Goal: Transaction & Acquisition: Purchase product/service

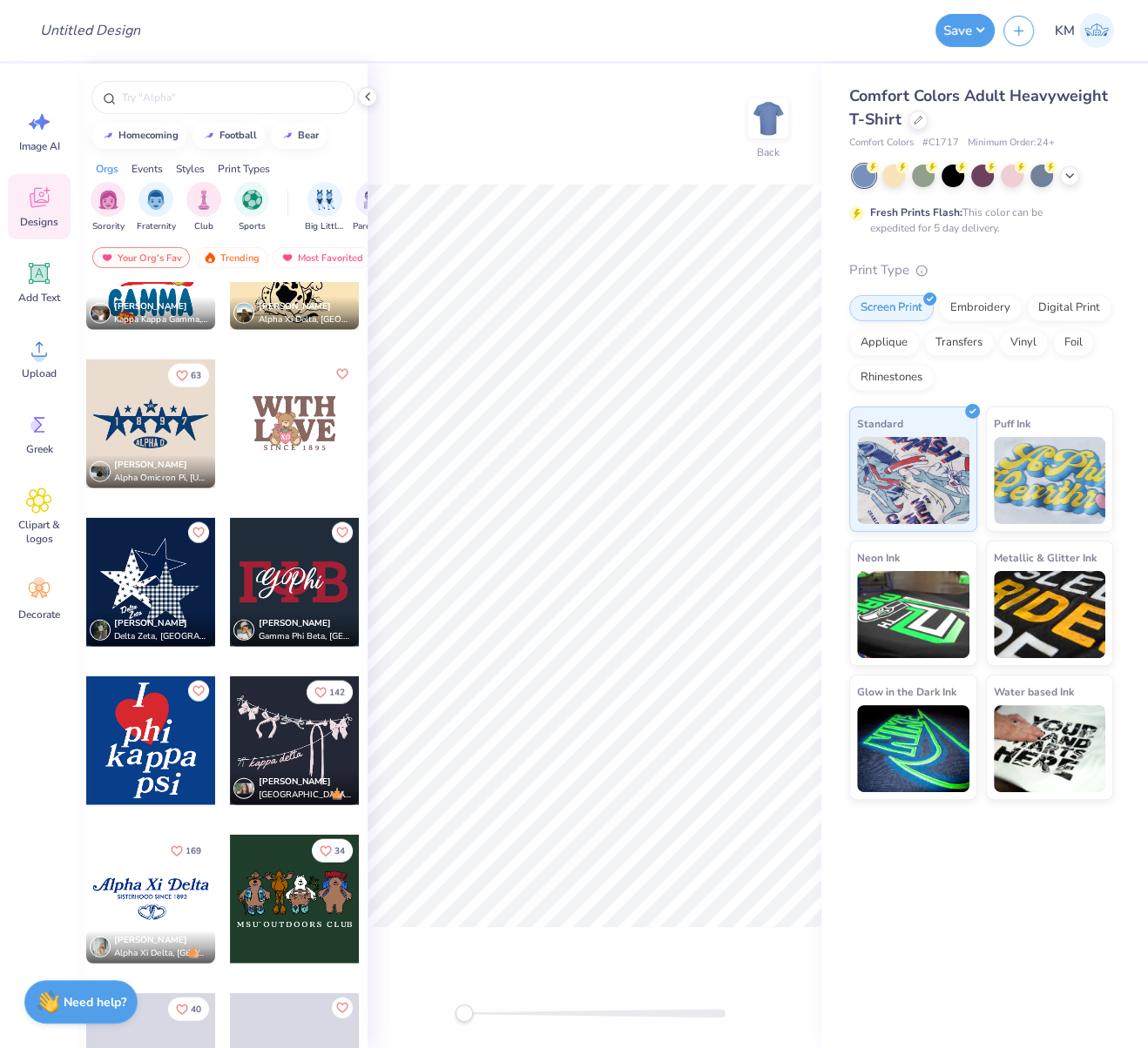
scroll to position [3095, 0]
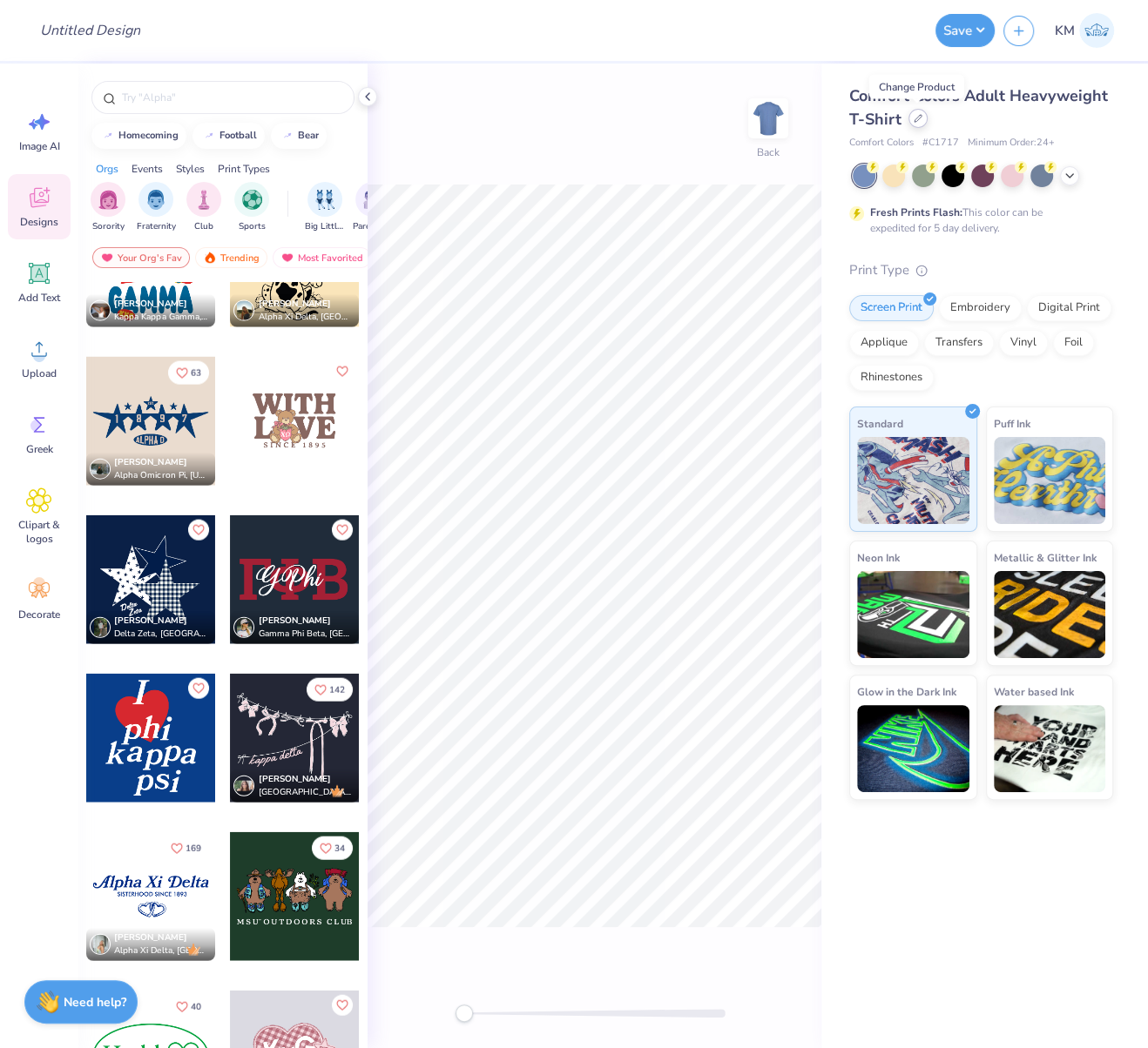
click at [919, 122] on icon at bounding box center [917, 118] width 9 height 9
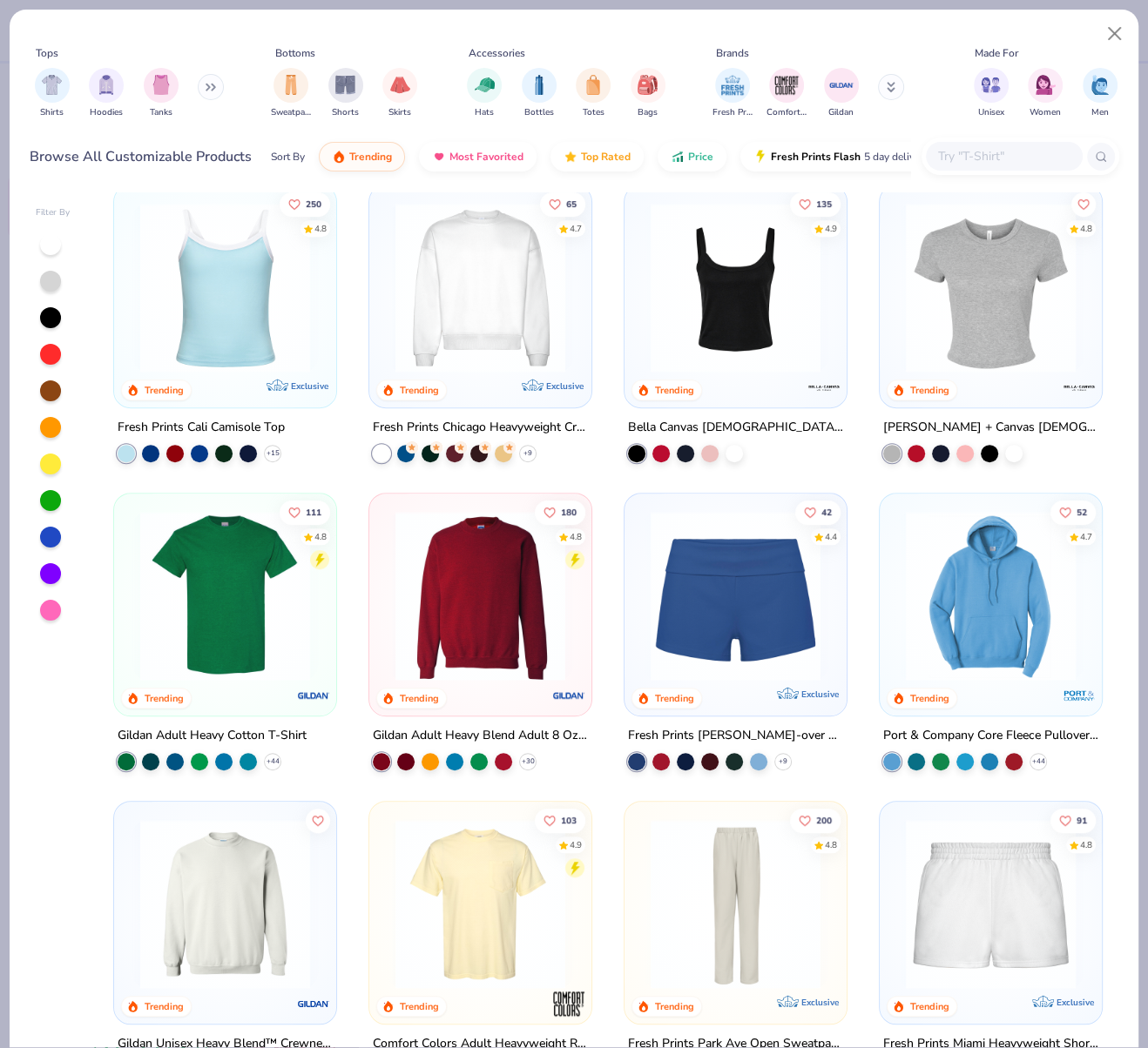
scroll to position [640, 0]
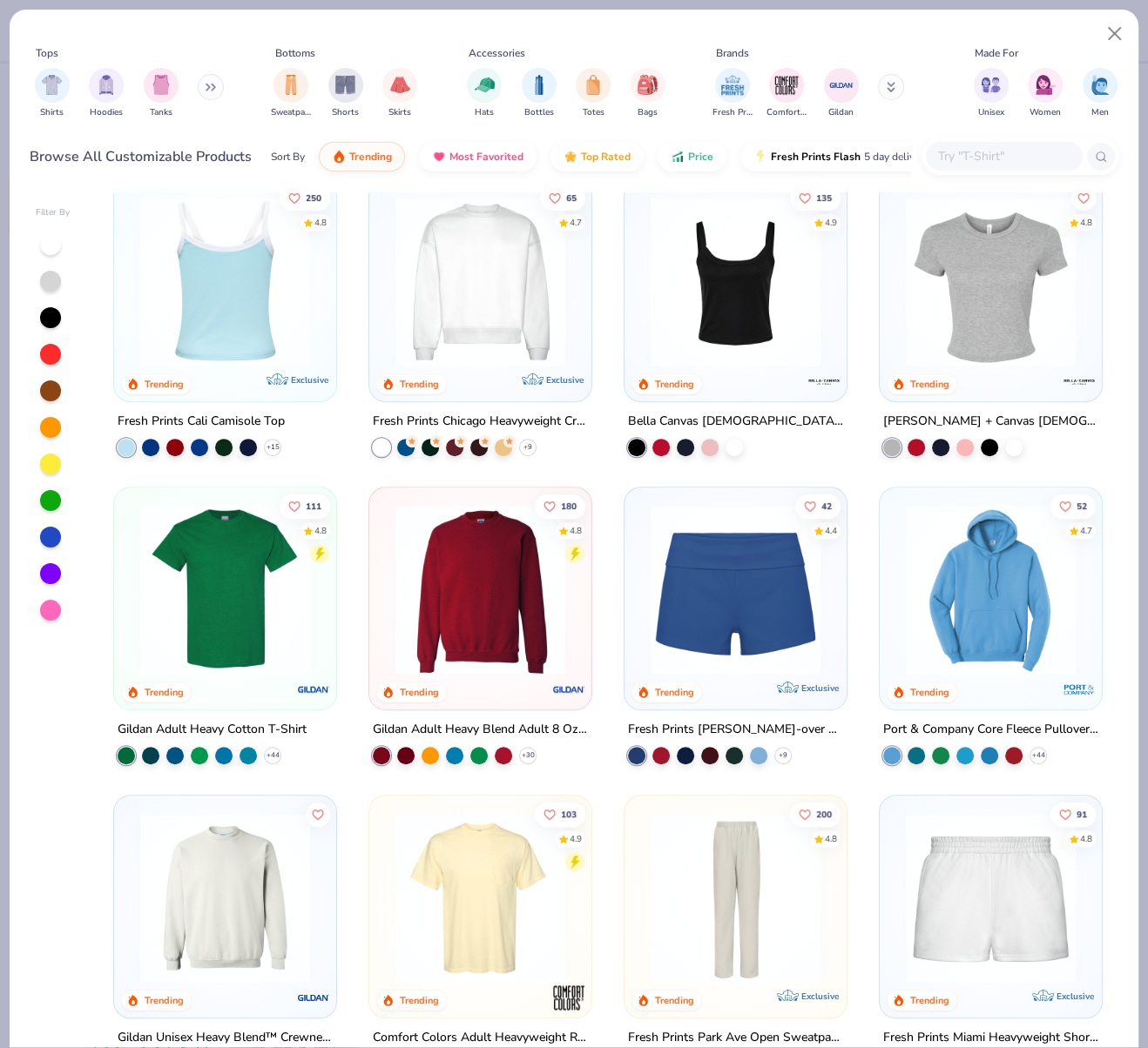
click at [252, 342] on img at bounding box center [225, 281] width 187 height 170
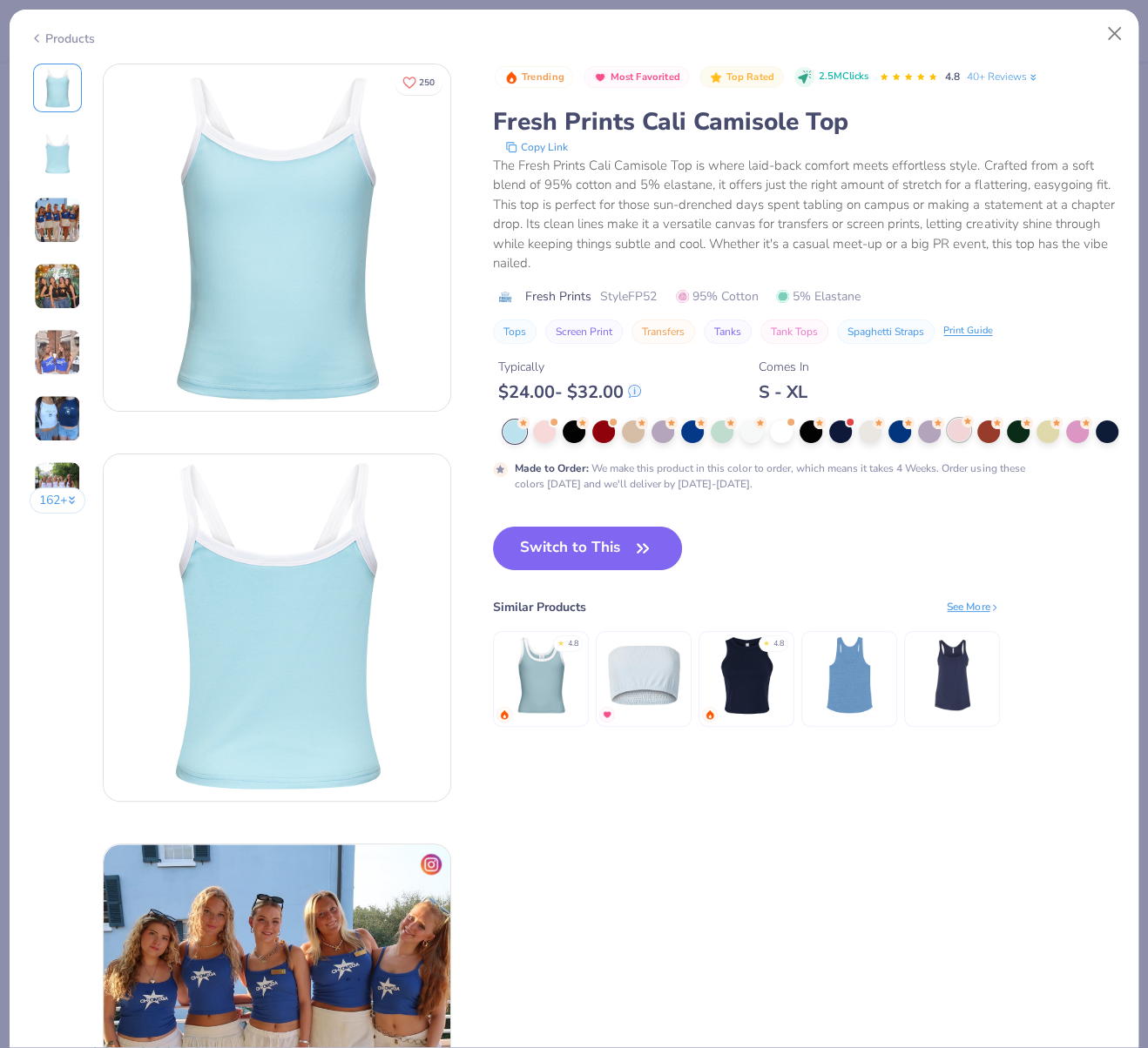
click at [961, 431] on div at bounding box center [959, 431] width 23 height 23
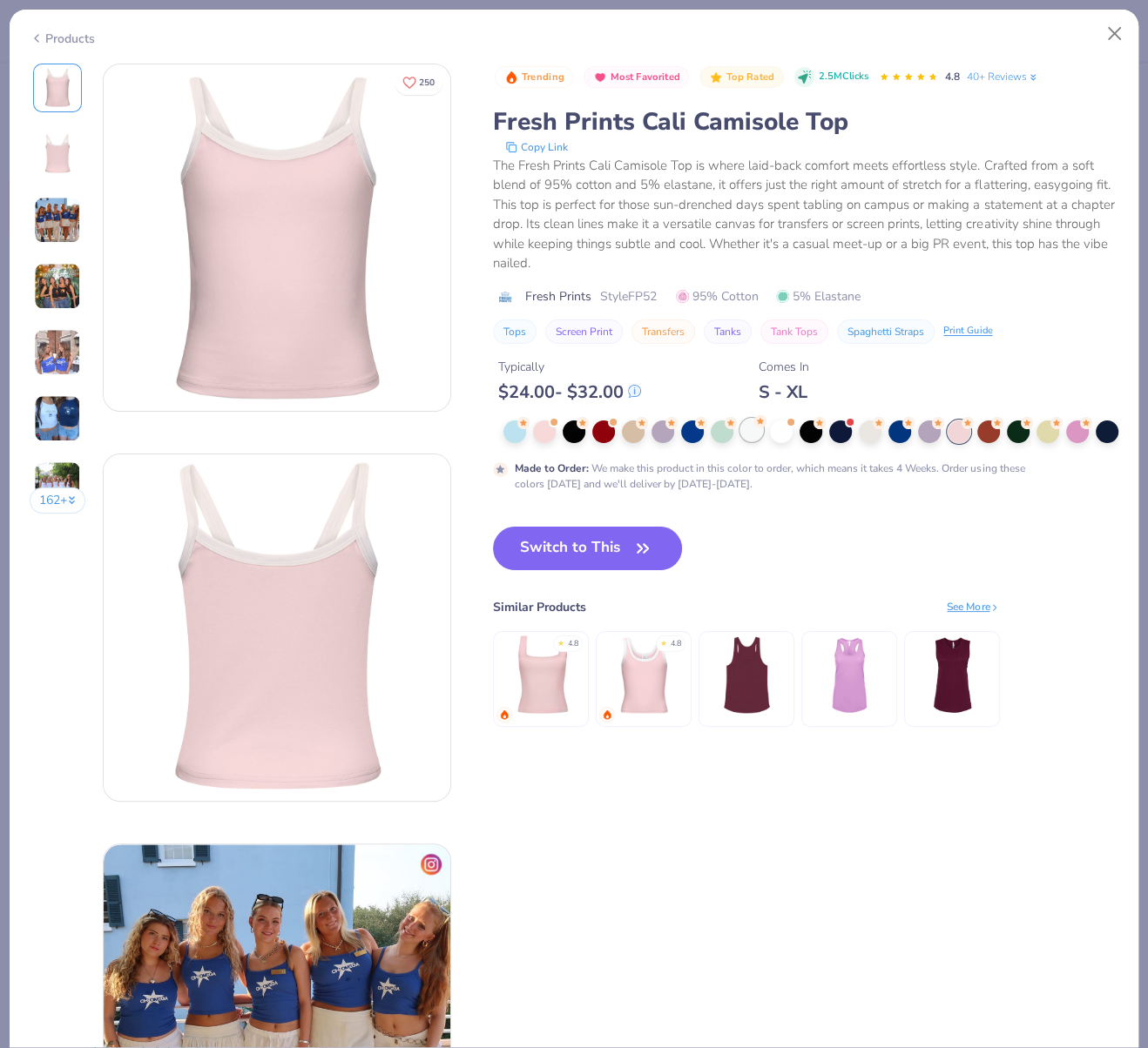
click at [746, 430] on div at bounding box center [751, 431] width 23 height 23
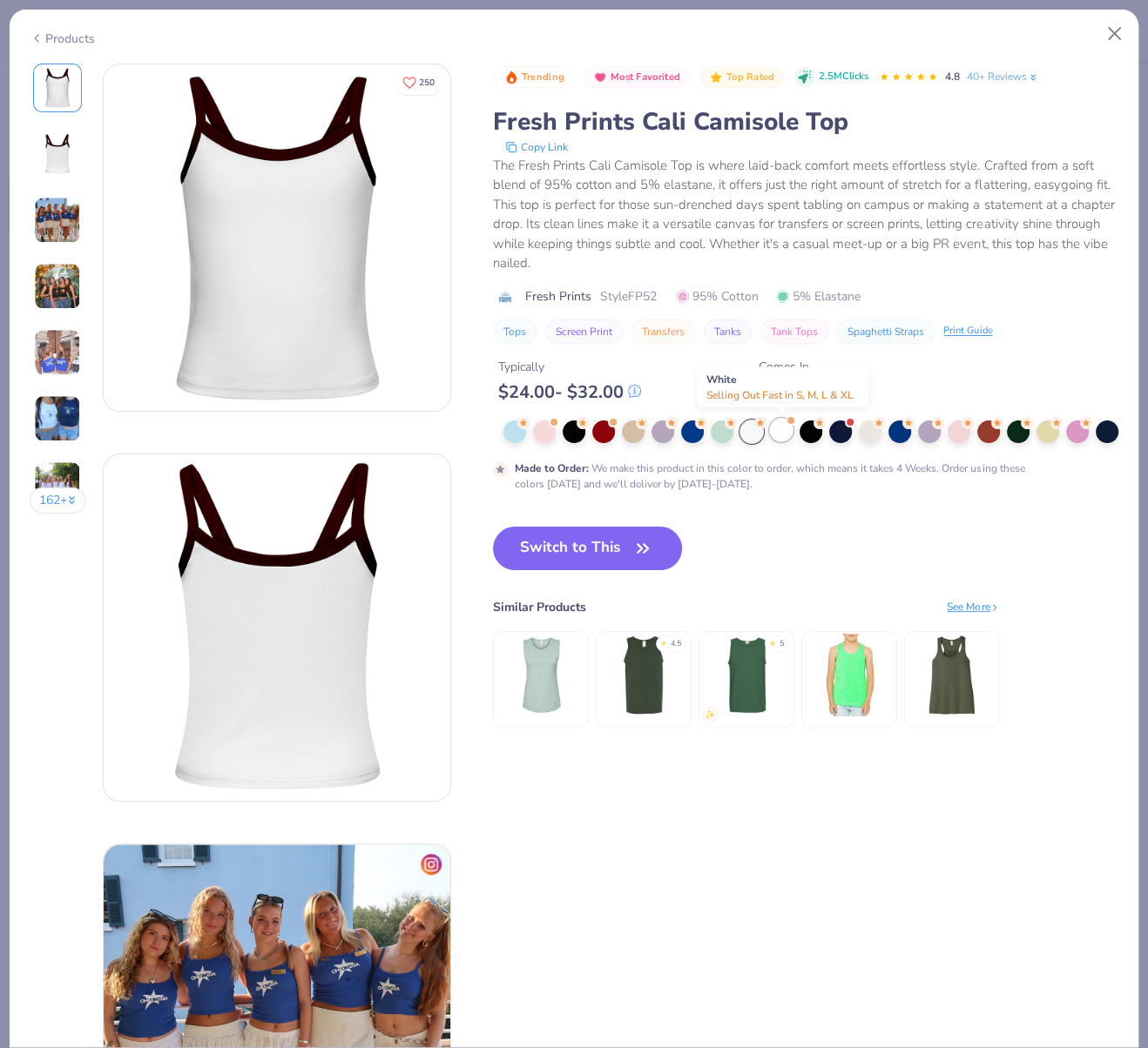
click at [787, 433] on div at bounding box center [781, 431] width 23 height 23
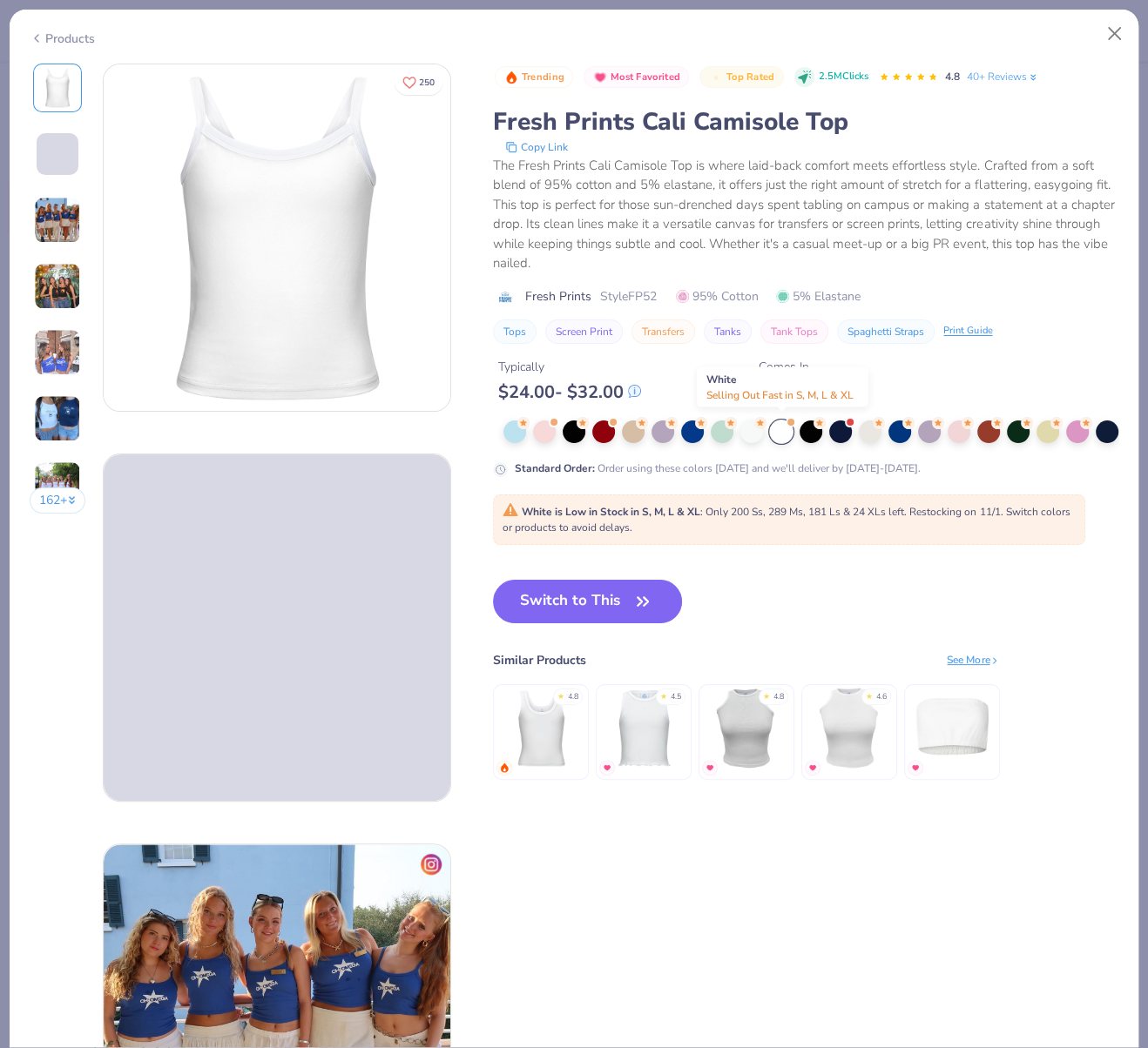
click at [787, 431] on div at bounding box center [781, 432] width 23 height 23
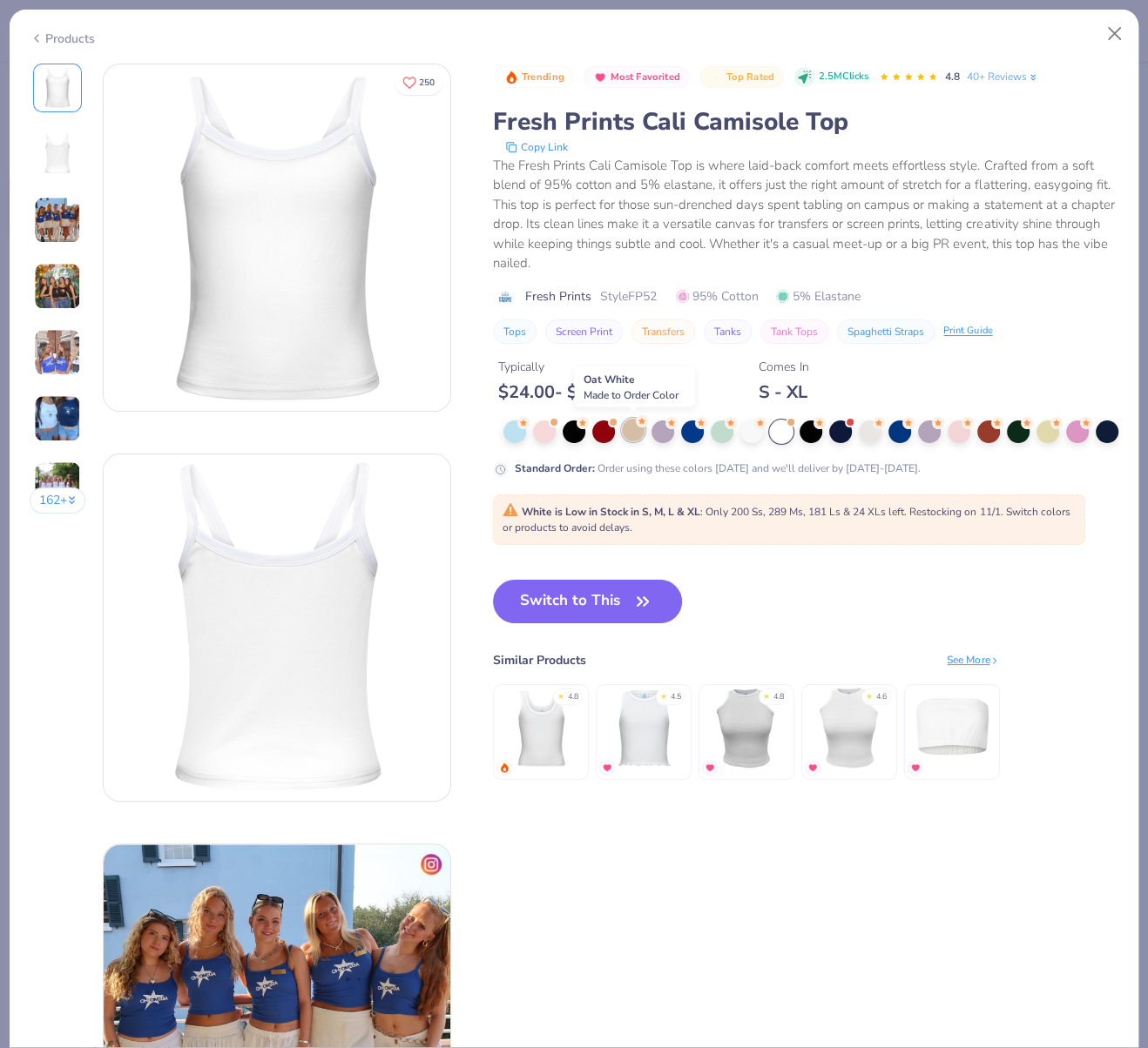
click at [624, 430] on div at bounding box center [633, 431] width 23 height 23
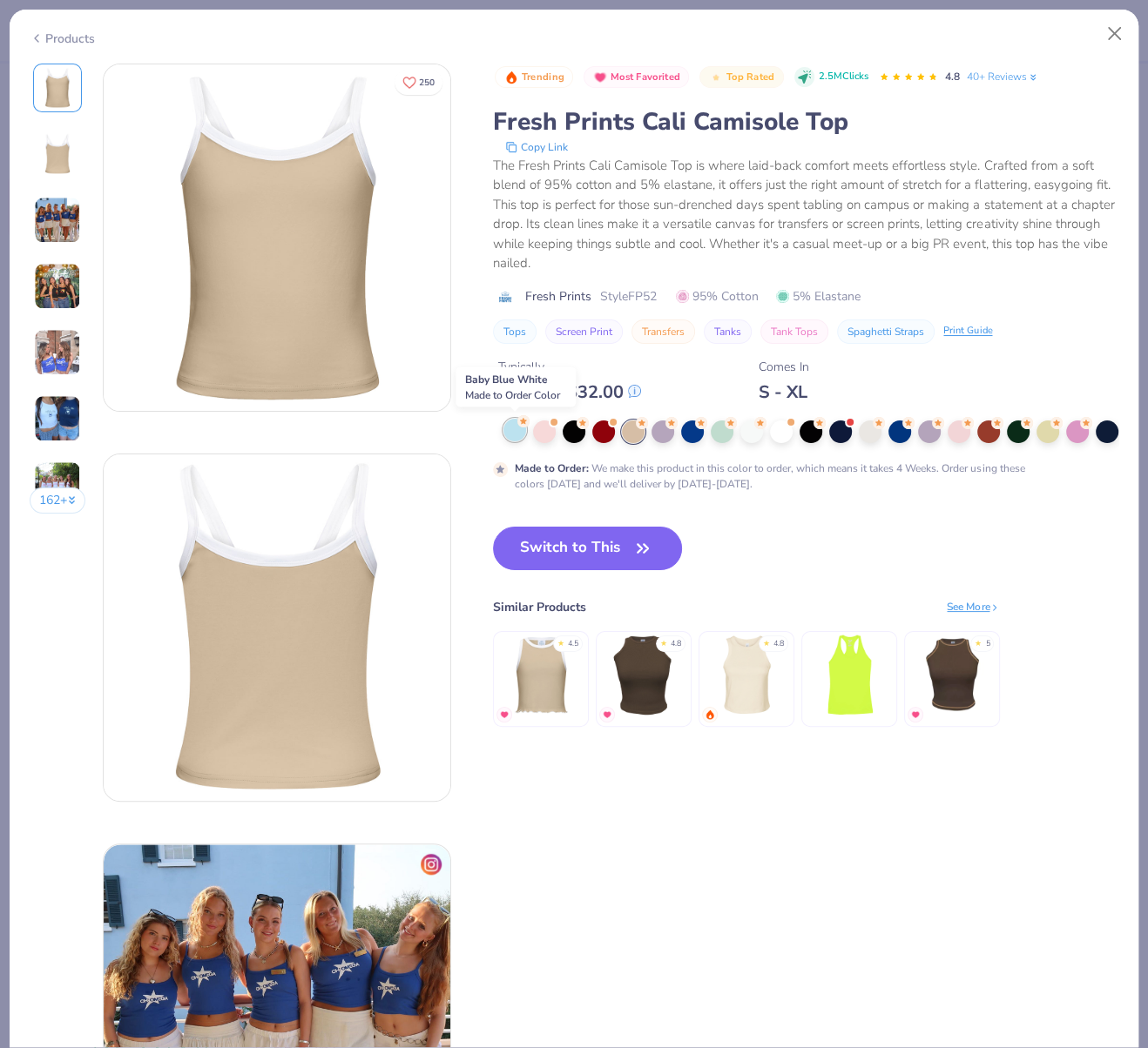
click at [517, 429] on div at bounding box center [515, 431] width 23 height 23
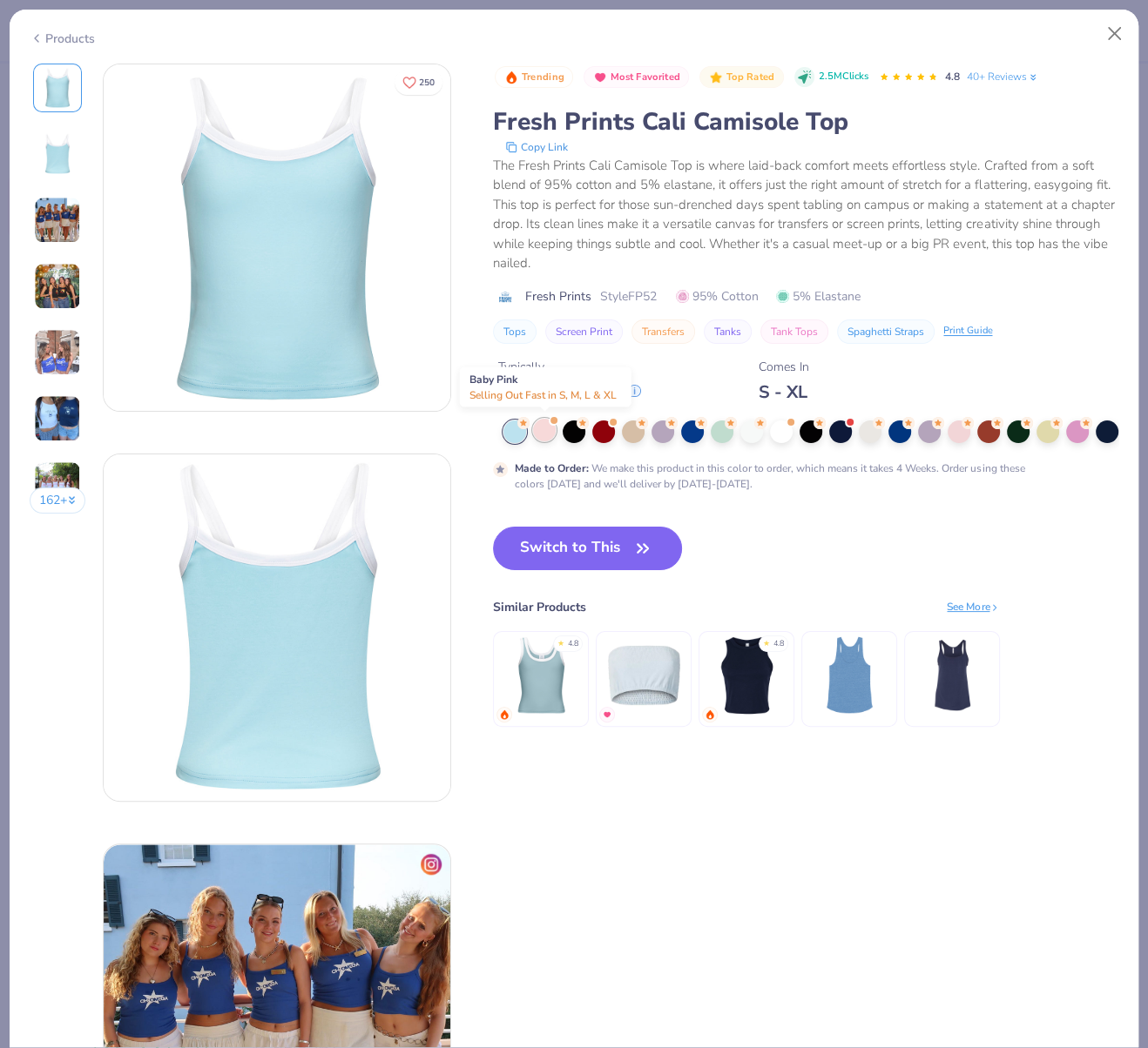
click at [539, 433] on div at bounding box center [545, 431] width 23 height 23
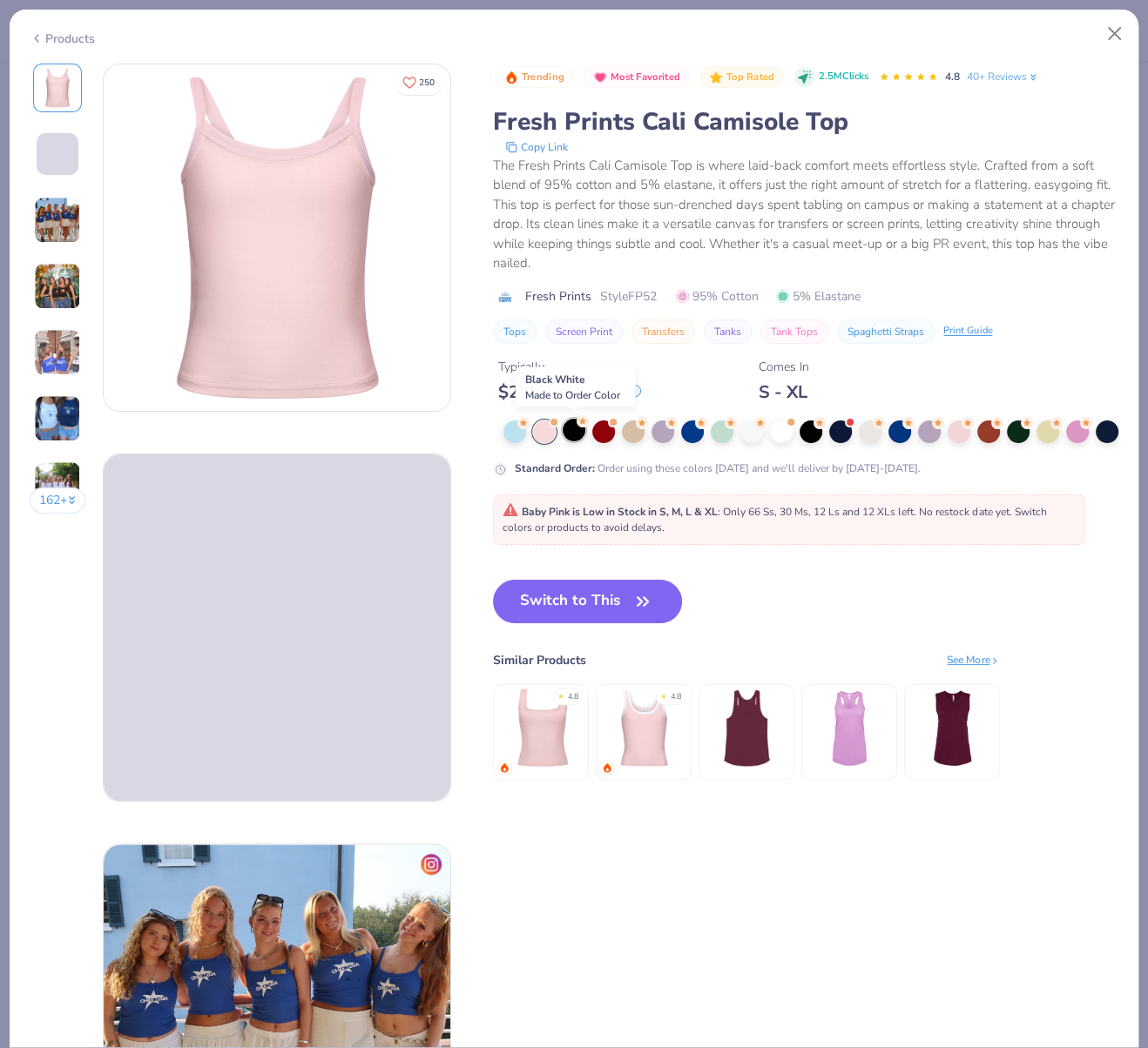
click at [574, 432] on div at bounding box center [574, 431] width 23 height 23
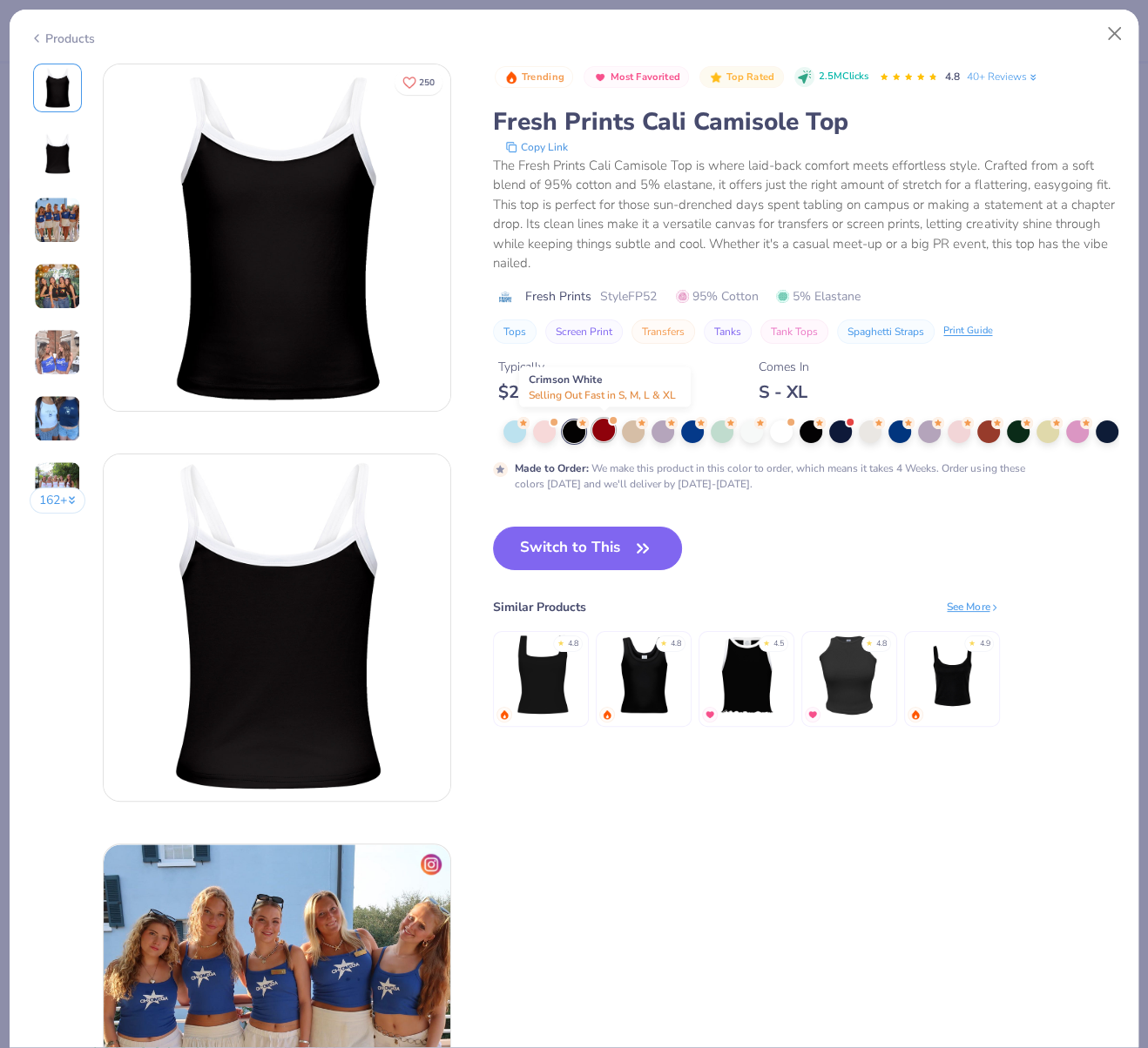
click at [608, 432] on div at bounding box center [603, 431] width 23 height 23
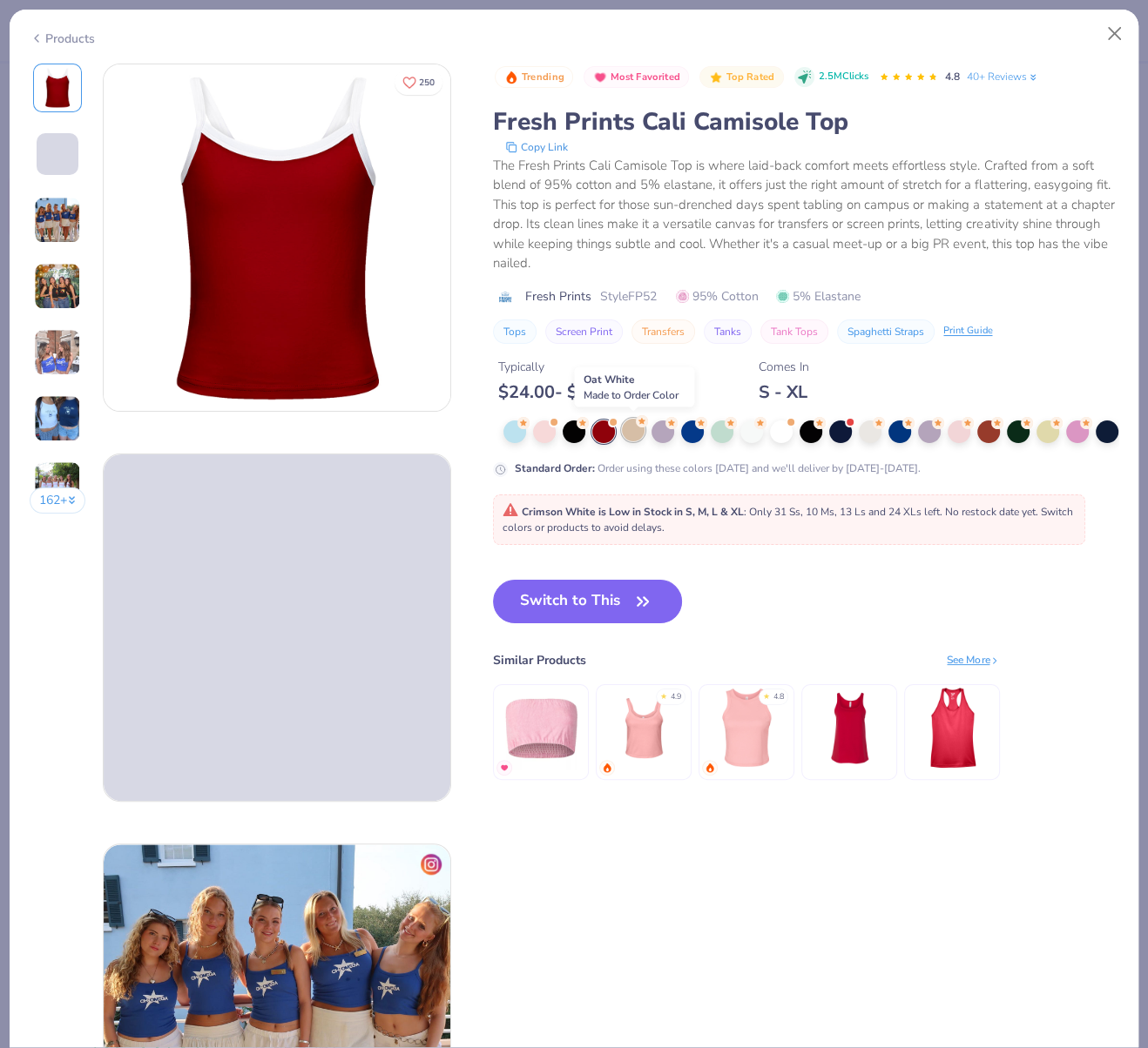
click at [640, 432] on div at bounding box center [633, 431] width 23 height 23
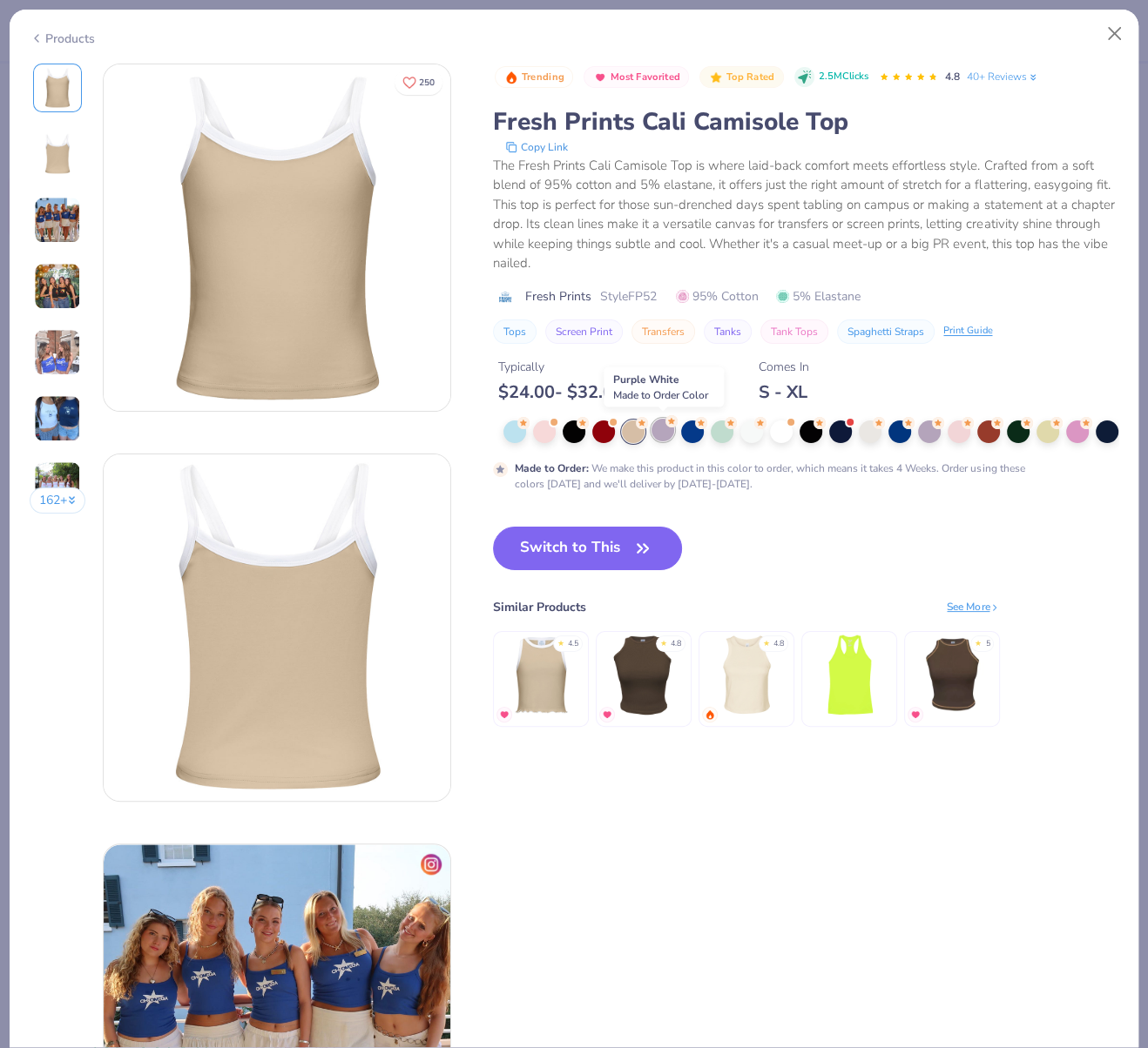
click at [667, 432] on div at bounding box center [663, 431] width 23 height 23
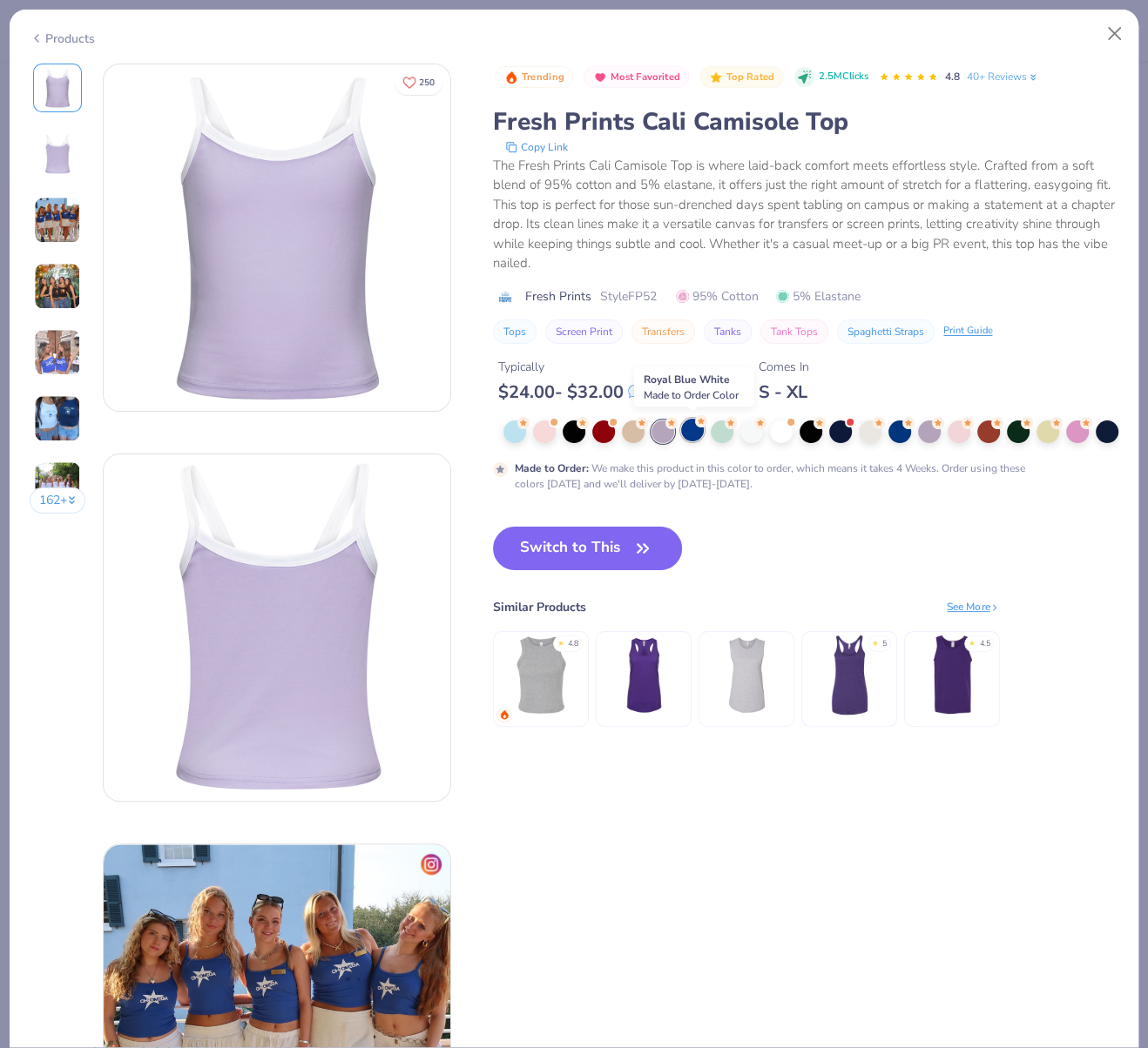
click at [694, 432] on div at bounding box center [693, 431] width 23 height 23
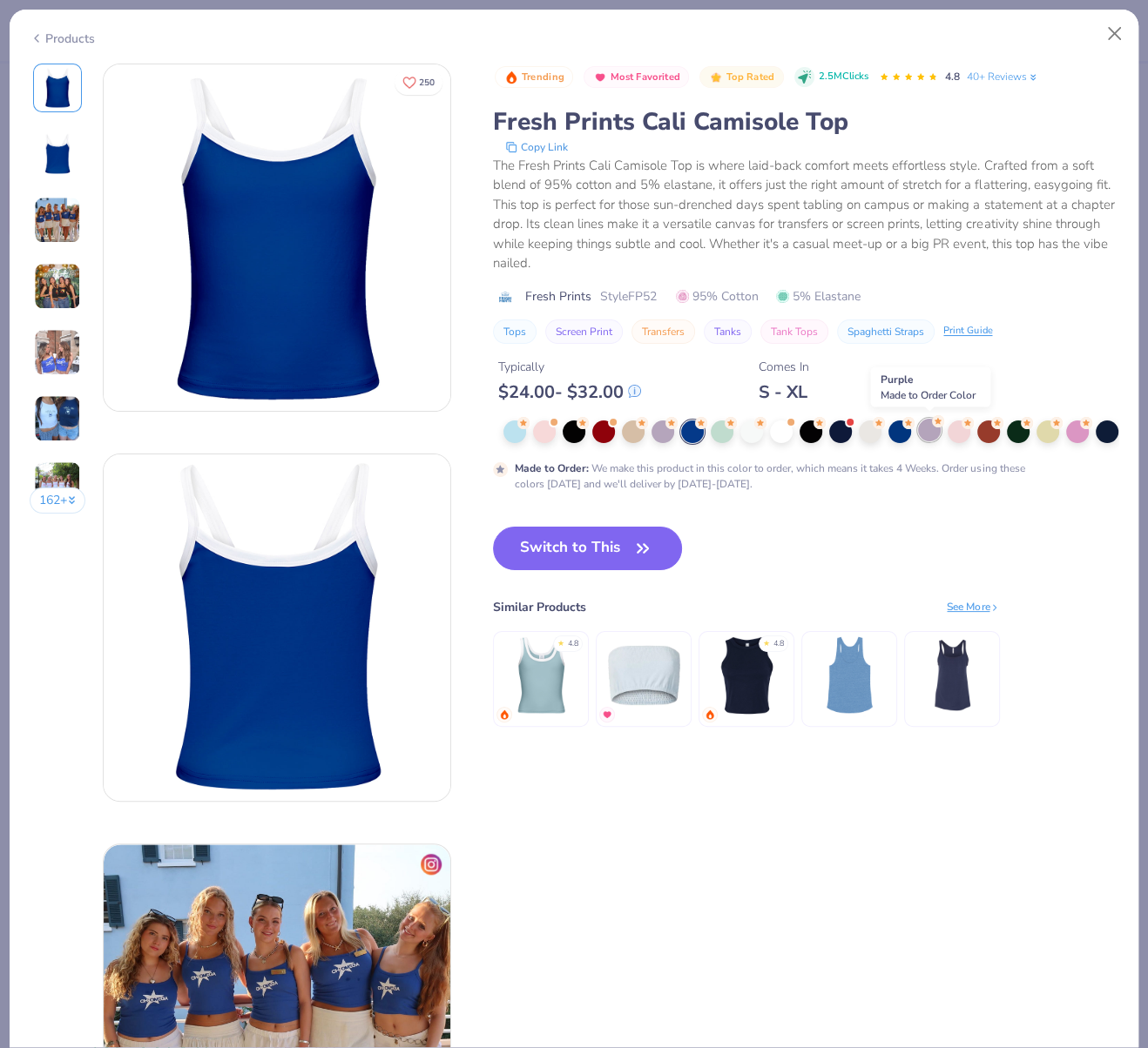
click at [929, 429] on div at bounding box center [930, 431] width 23 height 23
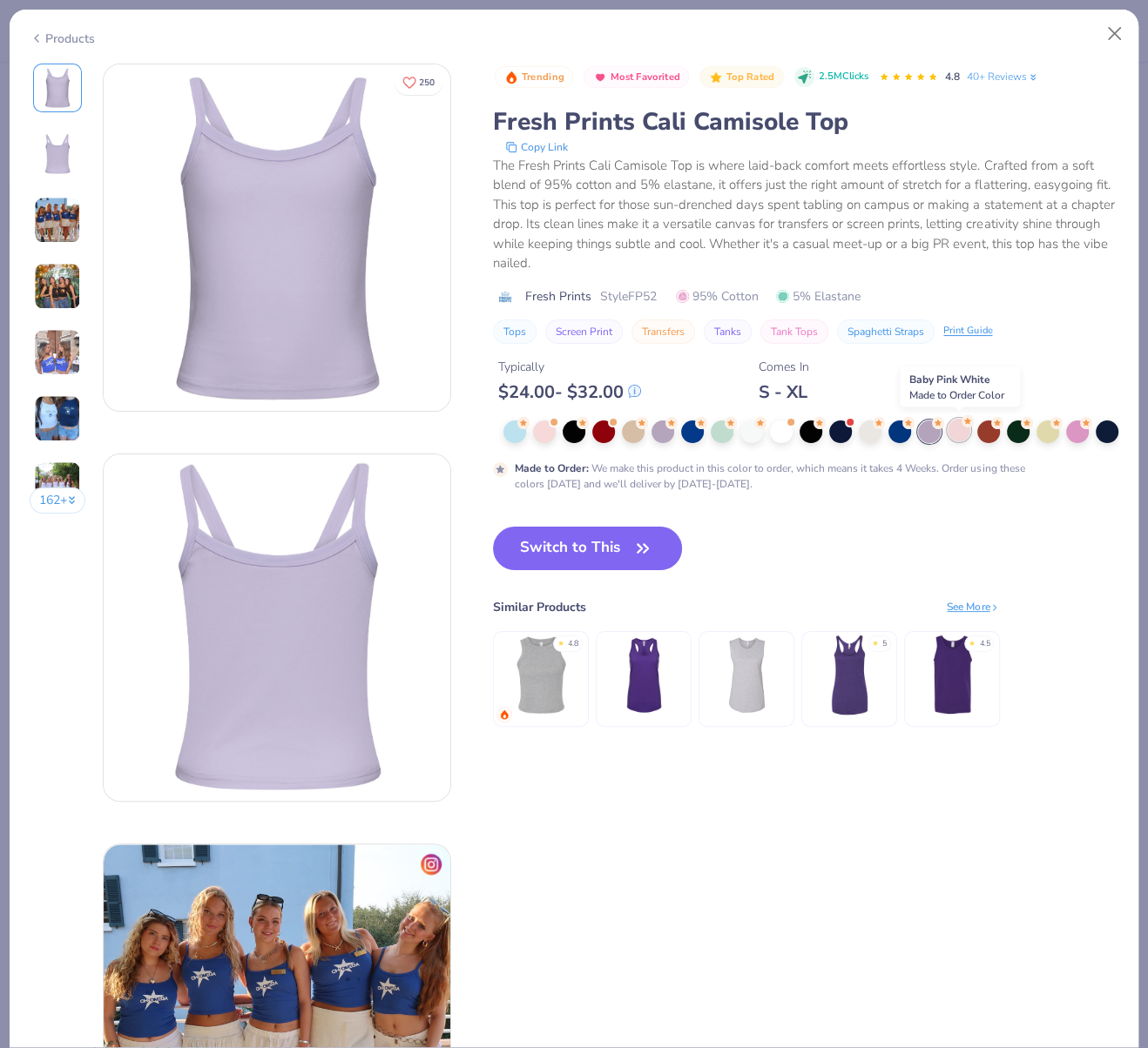
click at [959, 429] on div at bounding box center [959, 431] width 23 height 23
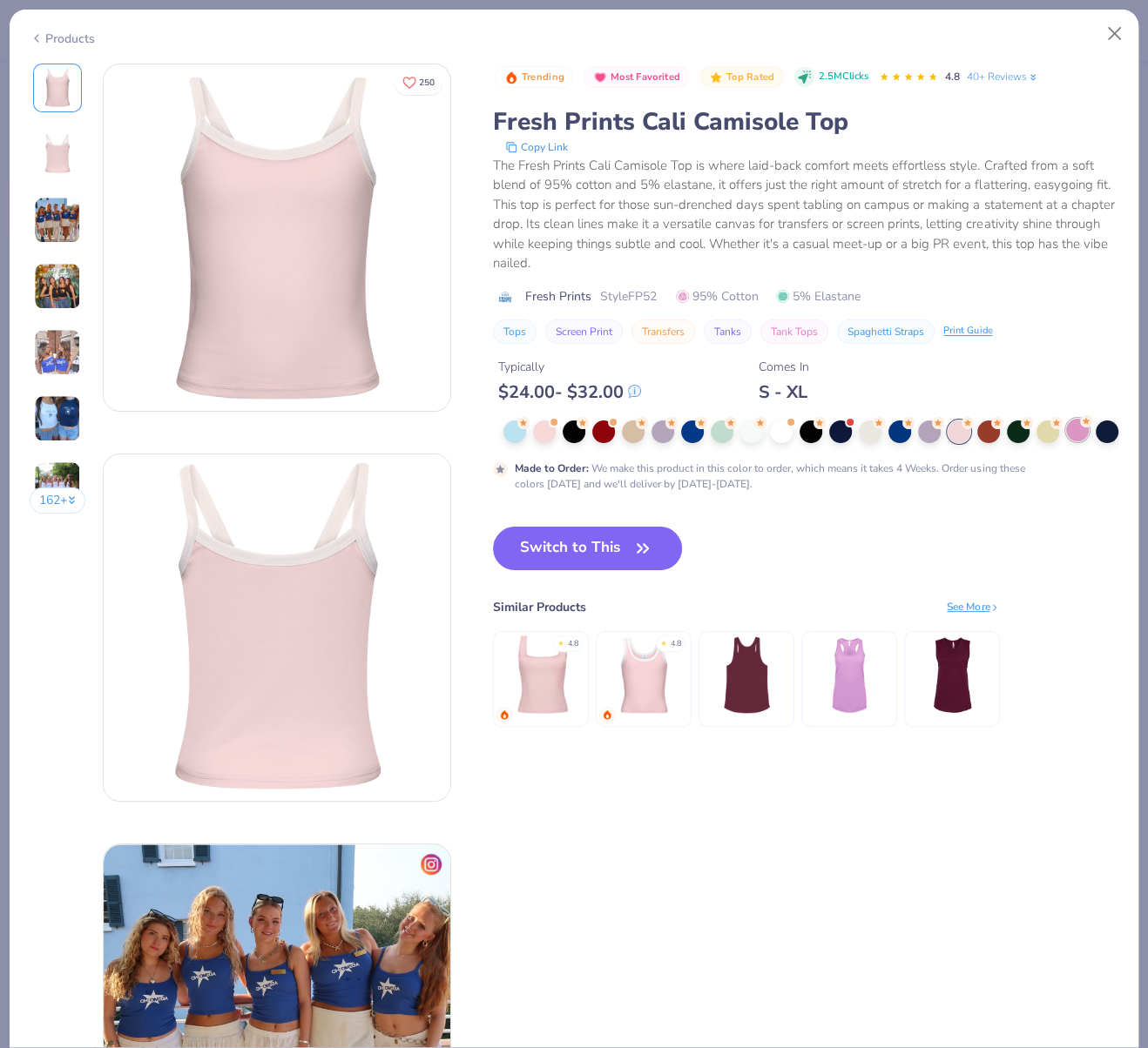
click at [1088, 431] on div at bounding box center [1078, 431] width 23 height 23
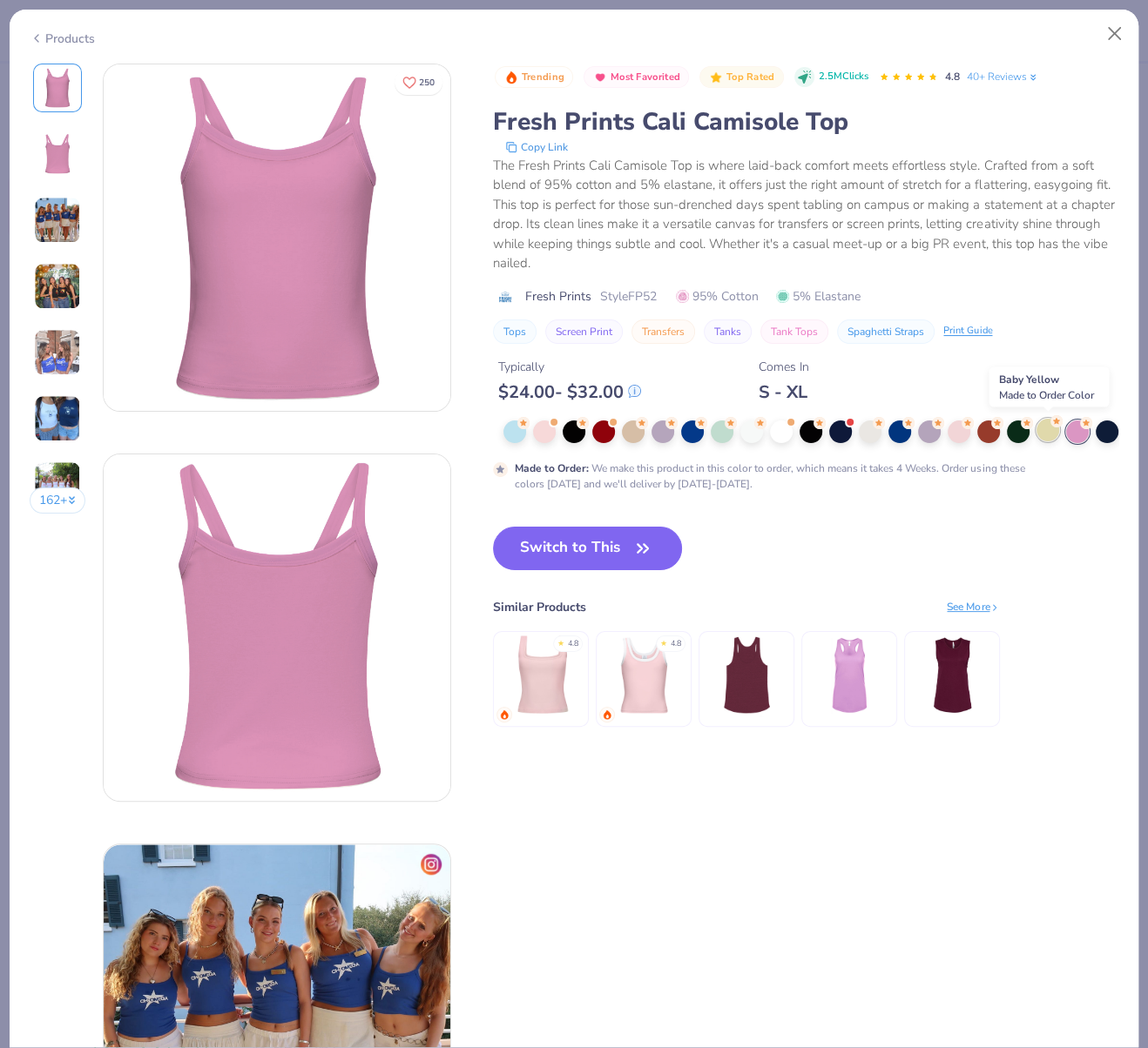
click at [1049, 430] on div at bounding box center [1047, 431] width 23 height 23
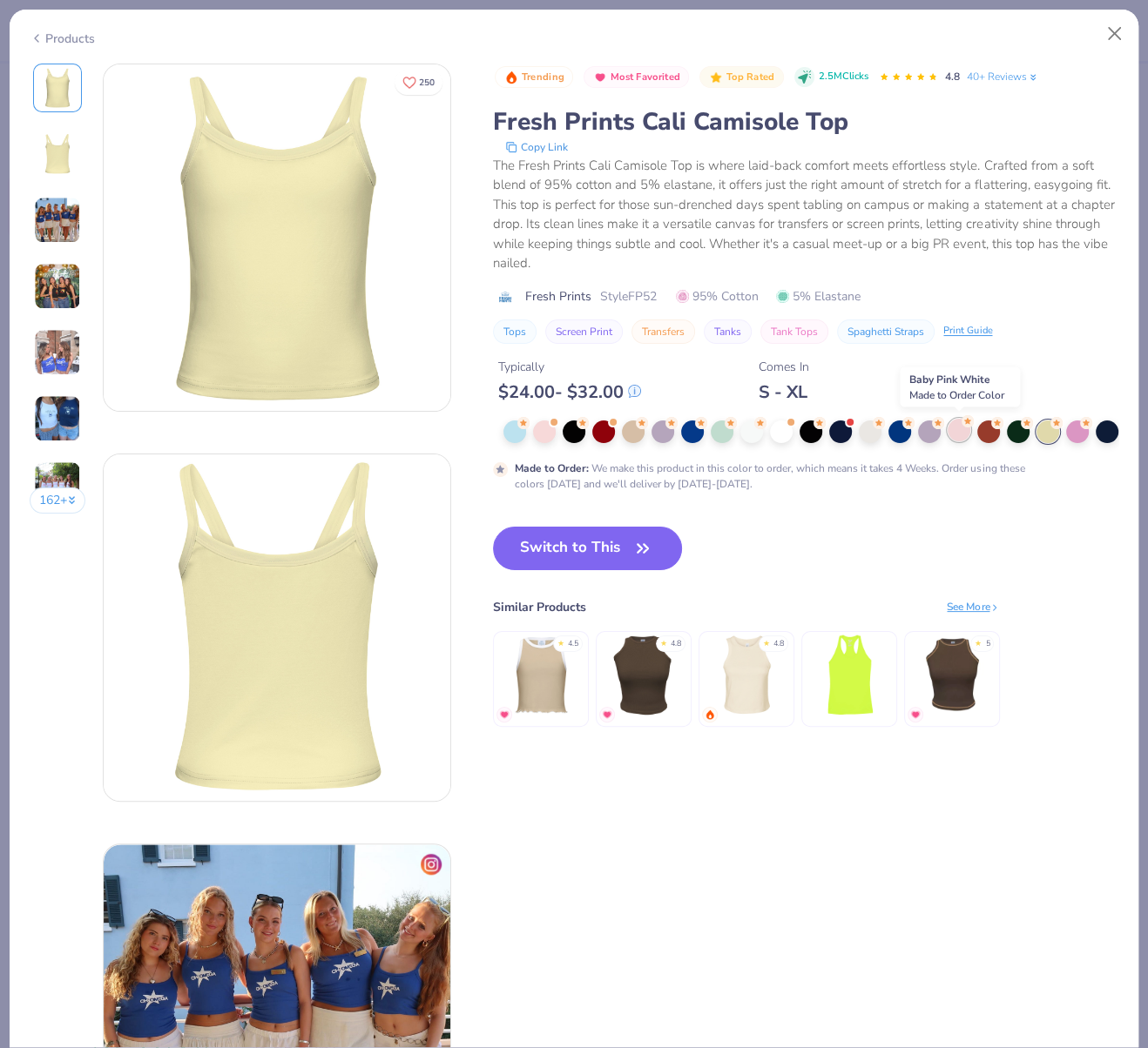
click at [964, 432] on div at bounding box center [959, 431] width 23 height 23
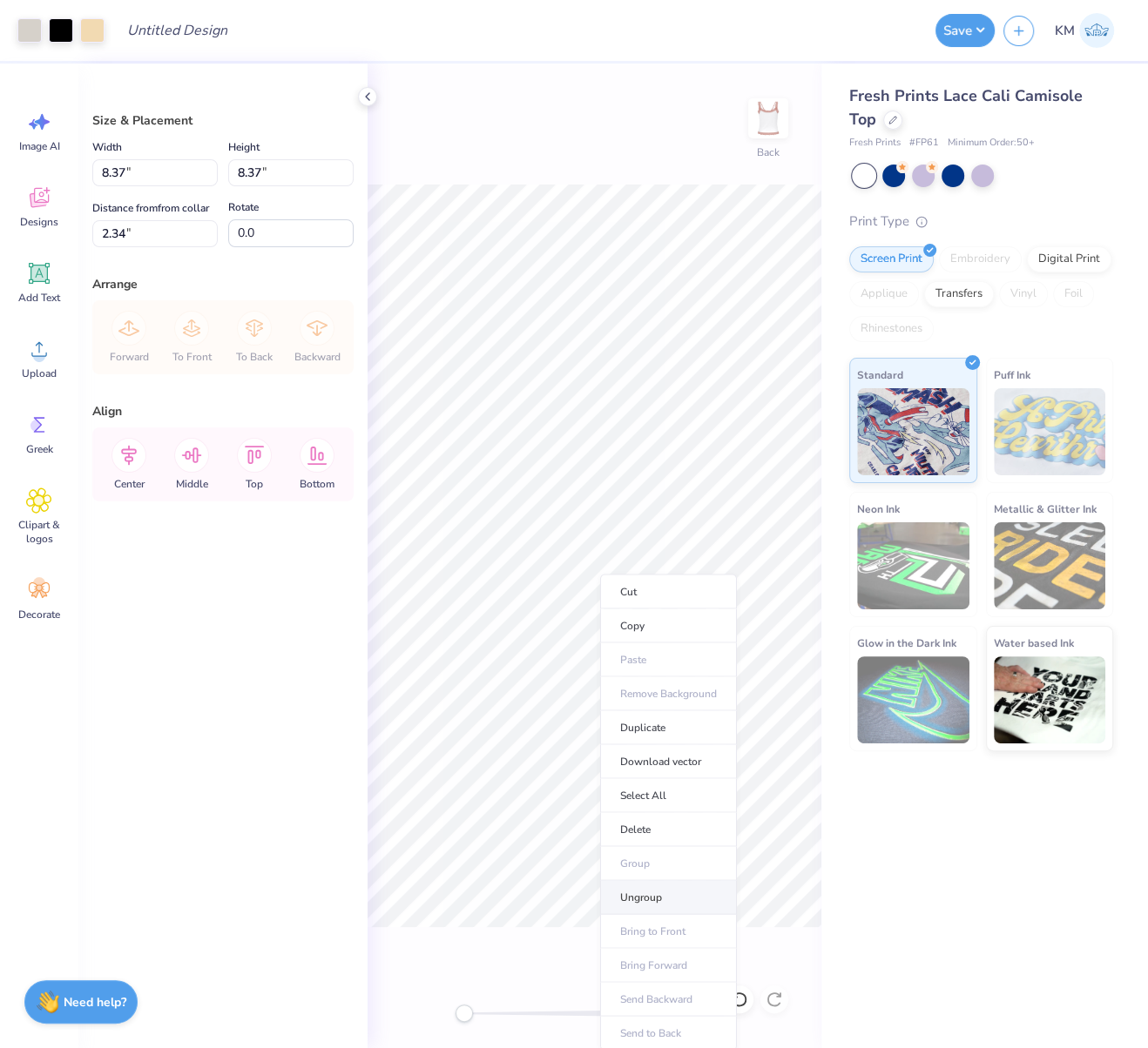
click at [645, 890] on li "Ungroup" at bounding box center [668, 897] width 137 height 34
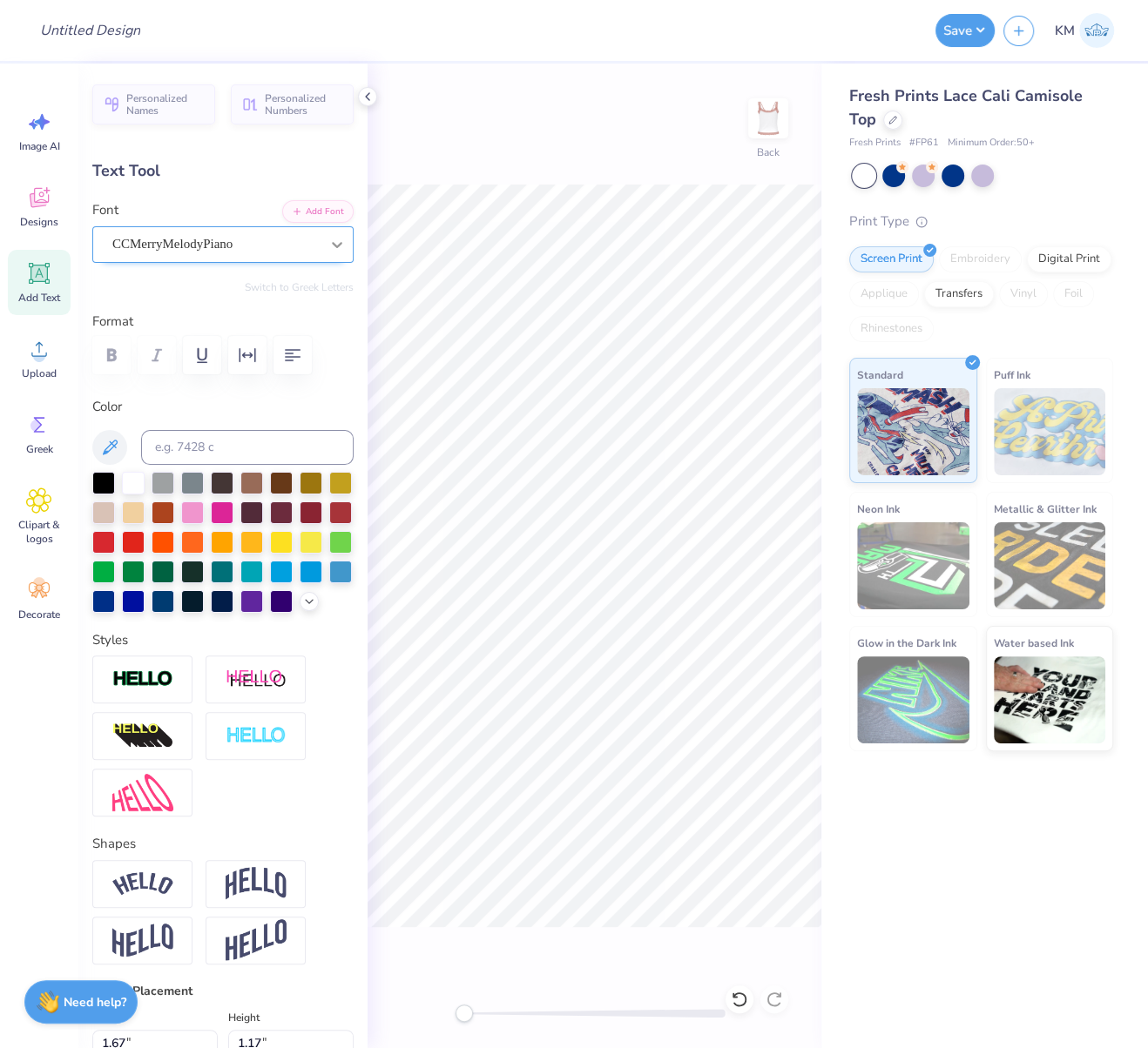
click at [332, 243] on icon at bounding box center [337, 245] width 10 height 6
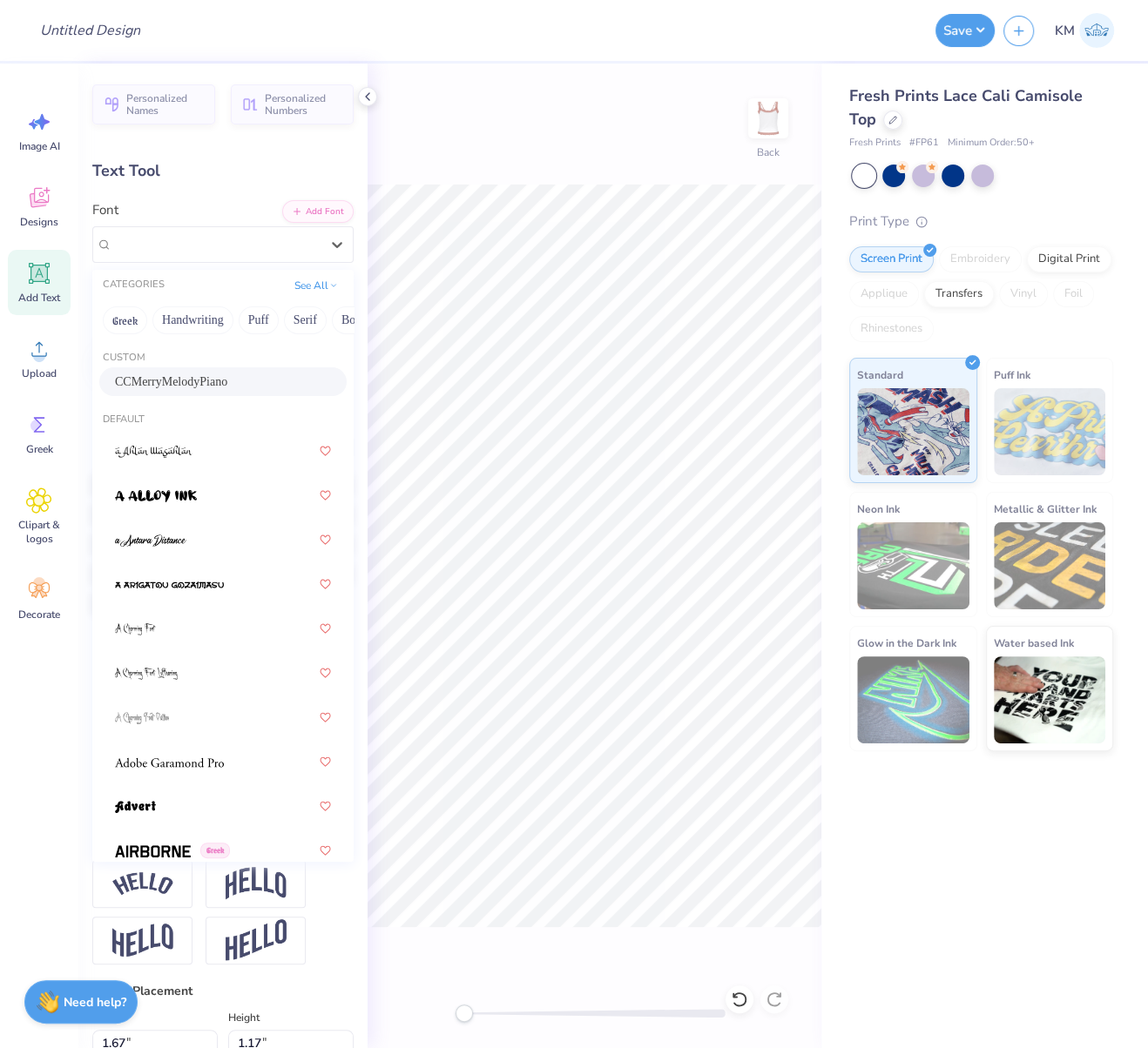
type input "0.0"
